Goal: Task Accomplishment & Management: Complete application form

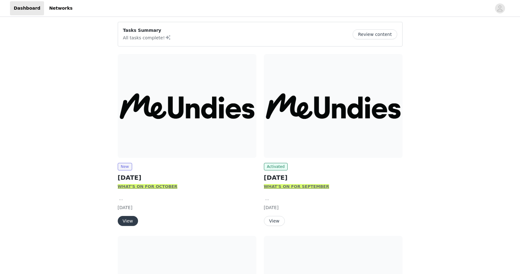
scroll to position [46, 0]
click at [173, 131] on img at bounding box center [187, 106] width 139 height 104
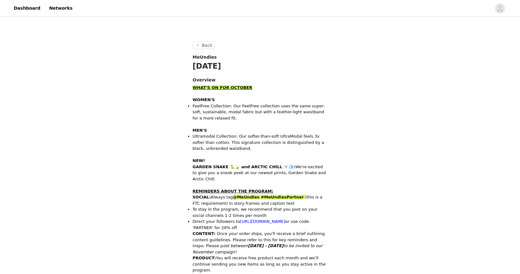
scroll to position [132, 0]
click at [242, 165] on strong "GARDEN SNAKE 🐍🍃 and ARCTIC CHILL 🐻‍❄️🧊:" at bounding box center [244, 166] width 103 height 5
click at [231, 166] on strong "GARDEN SNAKE 🐍🍃 and ARCTIC CHILL 🐻‍❄️🧊:" at bounding box center [244, 166] width 103 height 5
click at [280, 167] on strong "GARDEN SNAKE 🐍🍃 and ARCTIC CHILL 🐻‍❄️🧊:" at bounding box center [244, 166] width 103 height 5
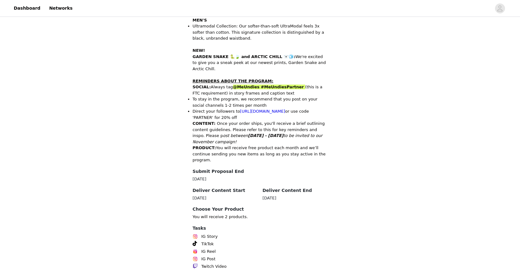
scroll to position [280, 0]
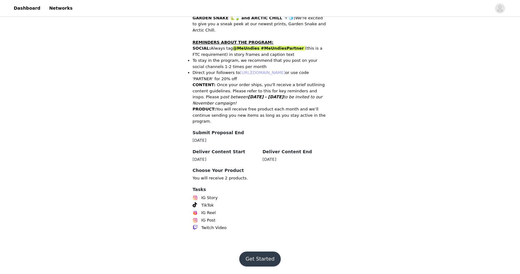
click at [260, 73] on link "[URL][DOMAIN_NAME]" at bounding box center [262, 72] width 45 height 5
click at [258, 260] on button "Get Started" at bounding box center [259, 258] width 41 height 15
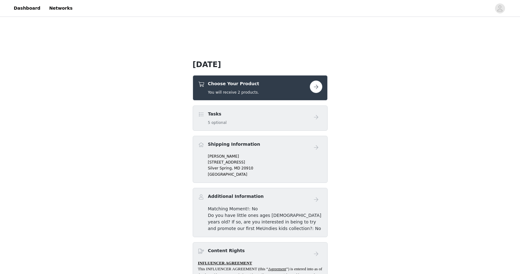
scroll to position [124, 0]
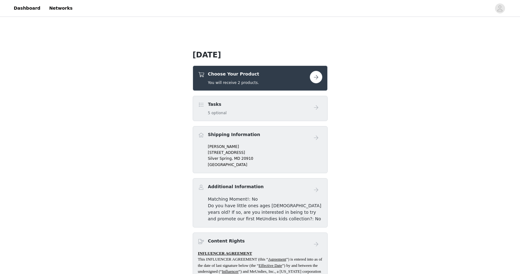
click at [314, 76] on button "button" at bounding box center [316, 77] width 12 height 12
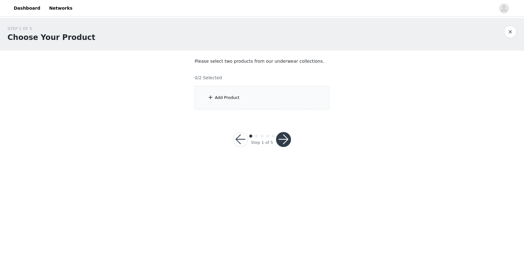
click at [220, 101] on div "Add Product" at bounding box center [262, 97] width 135 height 23
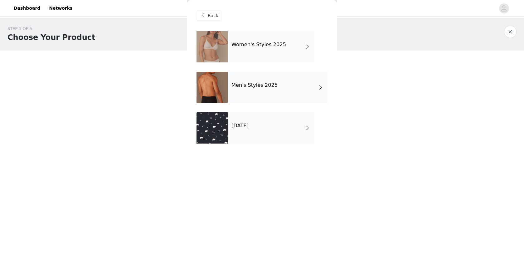
click at [271, 130] on div "[DATE]" at bounding box center [271, 127] width 87 height 31
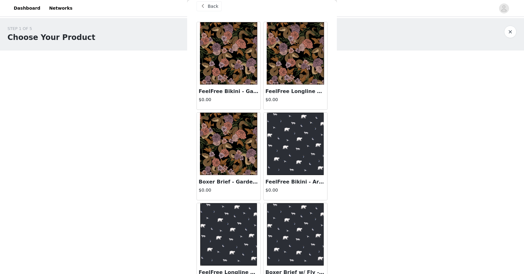
scroll to position [27, 0]
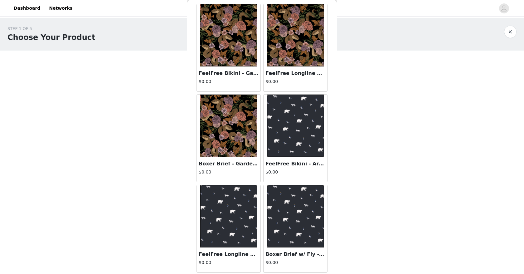
click at [242, 209] on img at bounding box center [228, 216] width 57 height 62
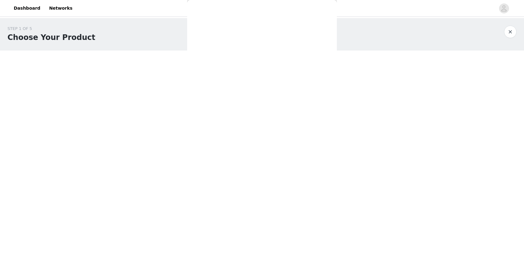
scroll to position [0, 0]
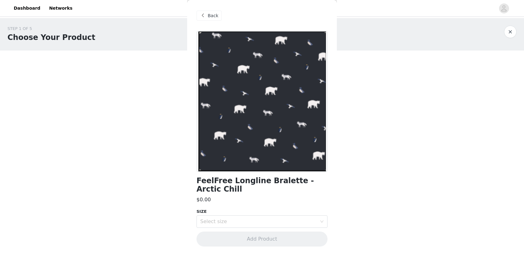
click at [210, 17] on span "Back" at bounding box center [213, 15] width 11 height 7
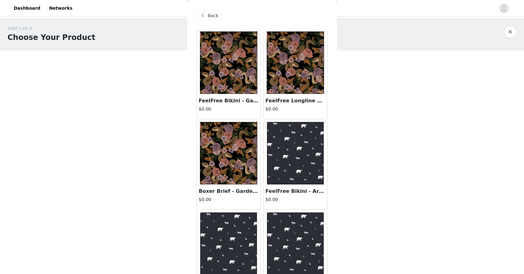
click at [210, 17] on span "Back" at bounding box center [213, 15] width 11 height 7
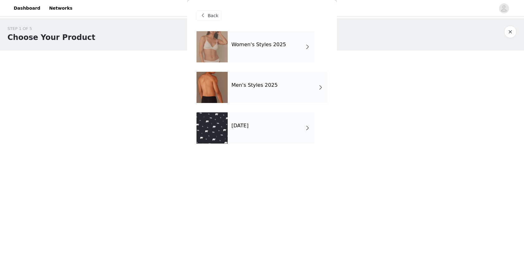
click at [276, 53] on div "Women's Styles 2025" at bounding box center [271, 46] width 87 height 31
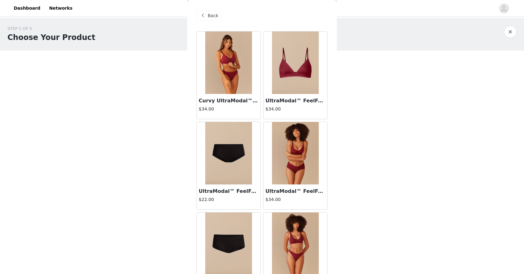
scroll to position [22, 0]
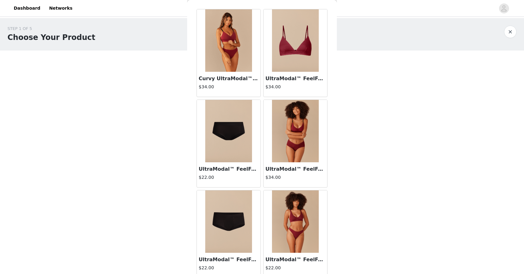
click at [285, 56] on img at bounding box center [295, 40] width 47 height 62
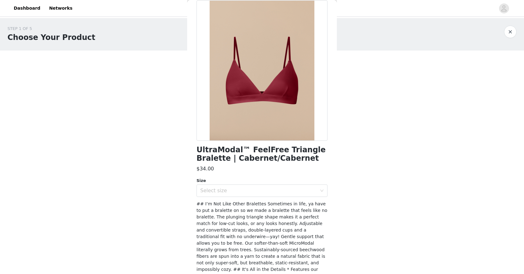
scroll to position [0, 0]
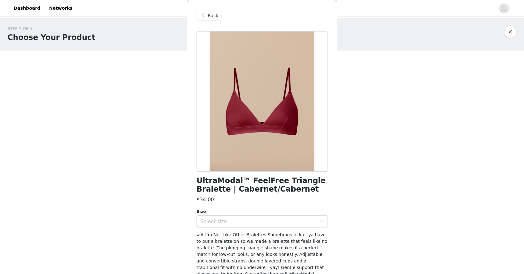
click at [212, 18] on span "Back" at bounding box center [213, 15] width 11 height 7
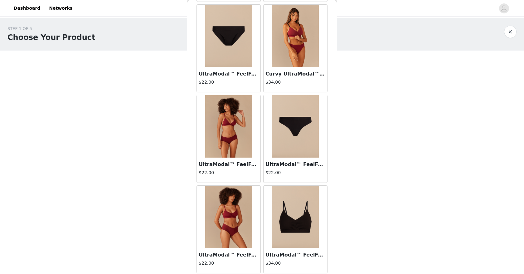
scroll to position [383, 0]
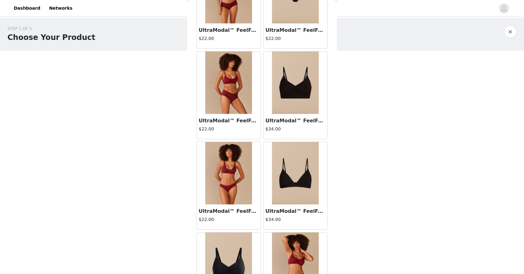
click at [300, 178] on img at bounding box center [295, 173] width 47 height 62
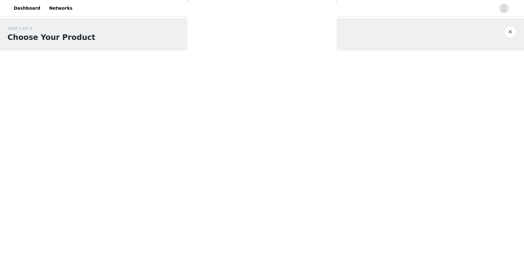
scroll to position [84, 0]
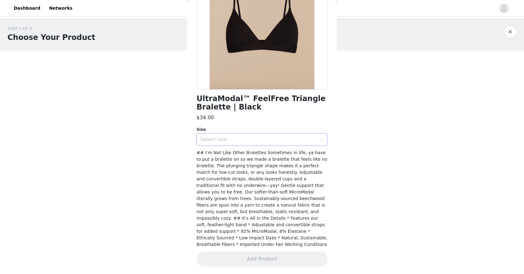
click at [255, 137] on div "Select size" at bounding box center [258, 139] width 117 height 6
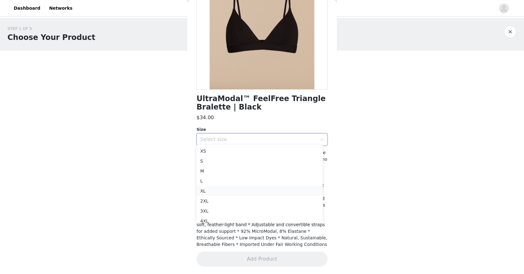
click at [219, 187] on li "XL" at bounding box center [260, 191] width 126 height 10
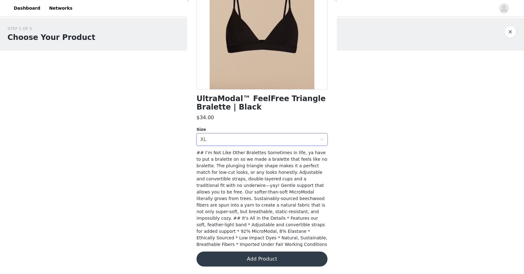
click at [262, 253] on button "Add Product" at bounding box center [262, 258] width 131 height 15
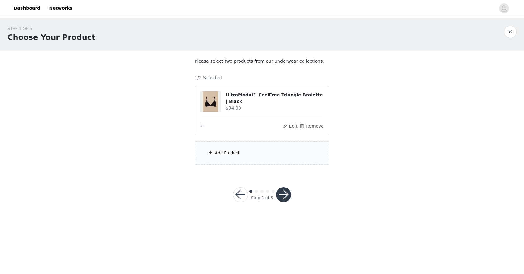
click at [244, 152] on div "Add Product" at bounding box center [262, 152] width 135 height 23
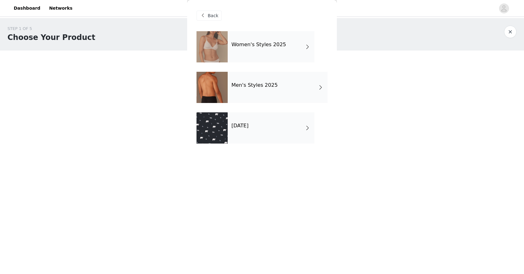
click at [258, 47] on h4 "Women's Styles 2025" at bounding box center [259, 45] width 55 height 6
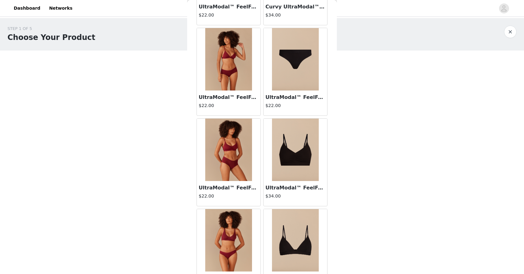
scroll to position [308, 0]
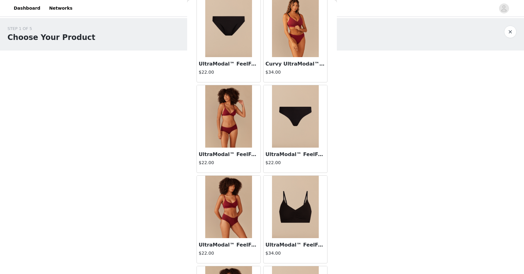
click at [289, 122] on img at bounding box center [295, 116] width 47 height 62
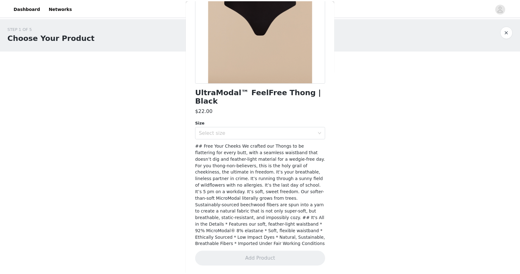
scroll to position [83, 0]
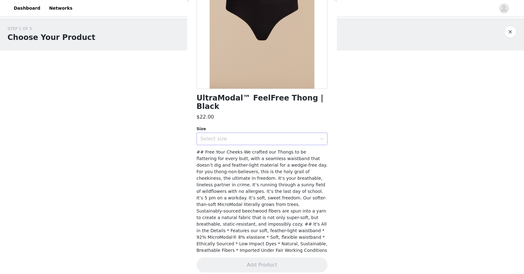
click at [242, 136] on div "Select size" at bounding box center [258, 139] width 117 height 6
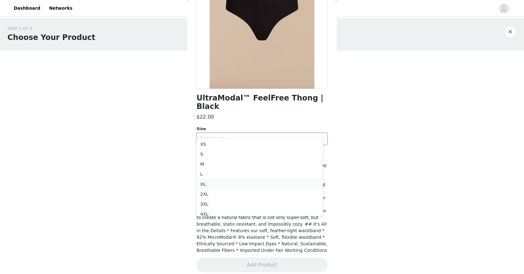
click at [224, 184] on li "XL" at bounding box center [260, 184] width 126 height 10
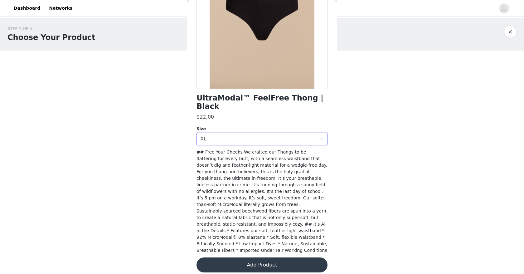
click at [271, 258] on button "Add Product" at bounding box center [262, 264] width 131 height 15
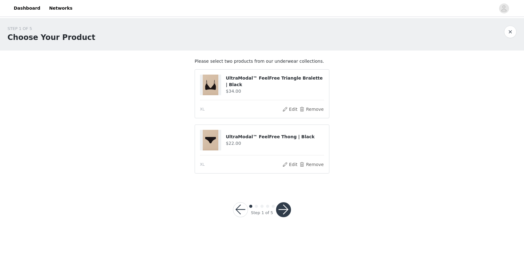
click at [290, 213] on div at bounding box center [283, 209] width 15 height 15
click at [284, 210] on button "button" at bounding box center [283, 209] width 15 height 15
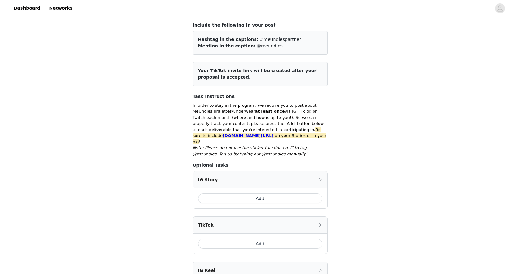
scroll to position [37, 0]
click at [245, 193] on button "Add" at bounding box center [260, 198] width 124 height 10
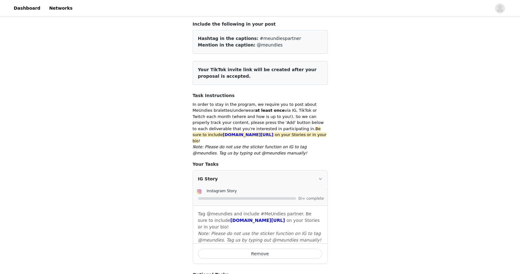
scroll to position [272, 0]
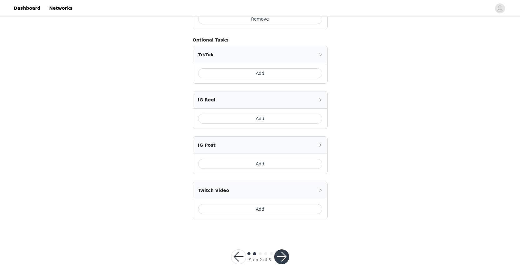
click at [283, 250] on button "button" at bounding box center [281, 256] width 15 height 15
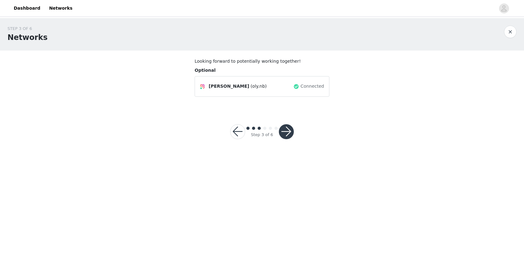
click at [287, 134] on button "button" at bounding box center [286, 131] width 15 height 15
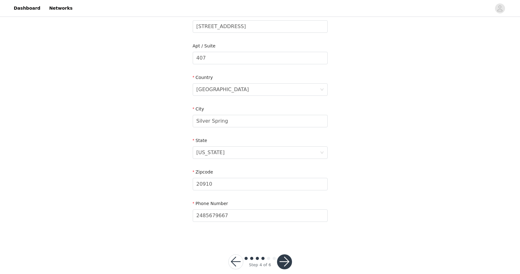
scroll to position [152, 0]
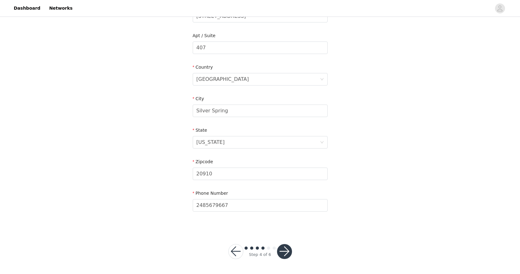
click at [288, 252] on button "button" at bounding box center [284, 251] width 15 height 15
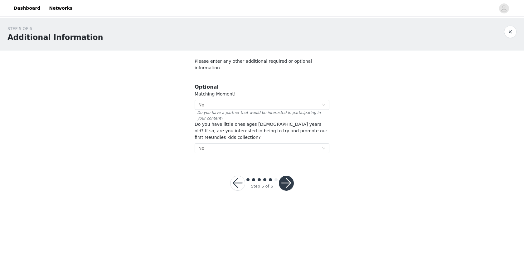
click at [282, 176] on button "button" at bounding box center [286, 183] width 15 height 15
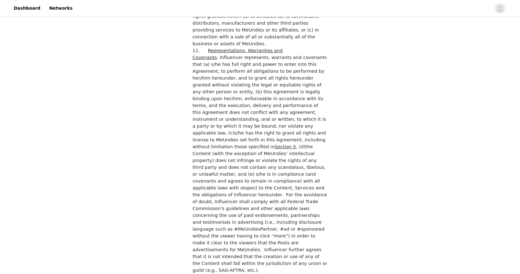
scroll to position [1732, 0]
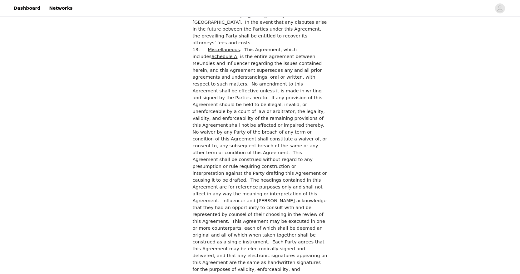
checkbox input "true"
